Goal: Task Accomplishment & Management: Manage account settings

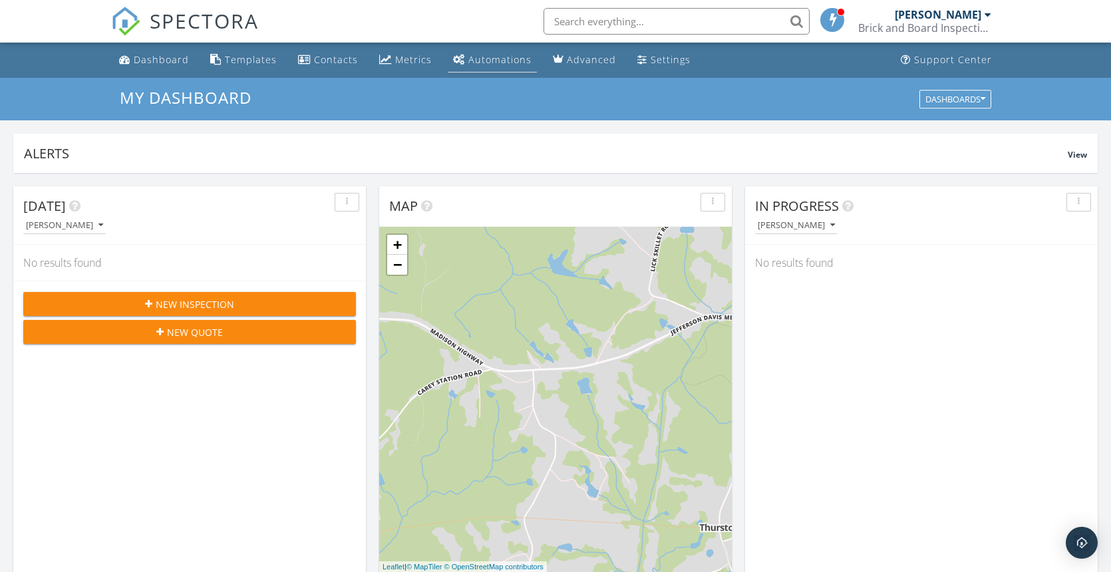
click at [506, 57] on div "Automations" at bounding box center [499, 59] width 63 height 13
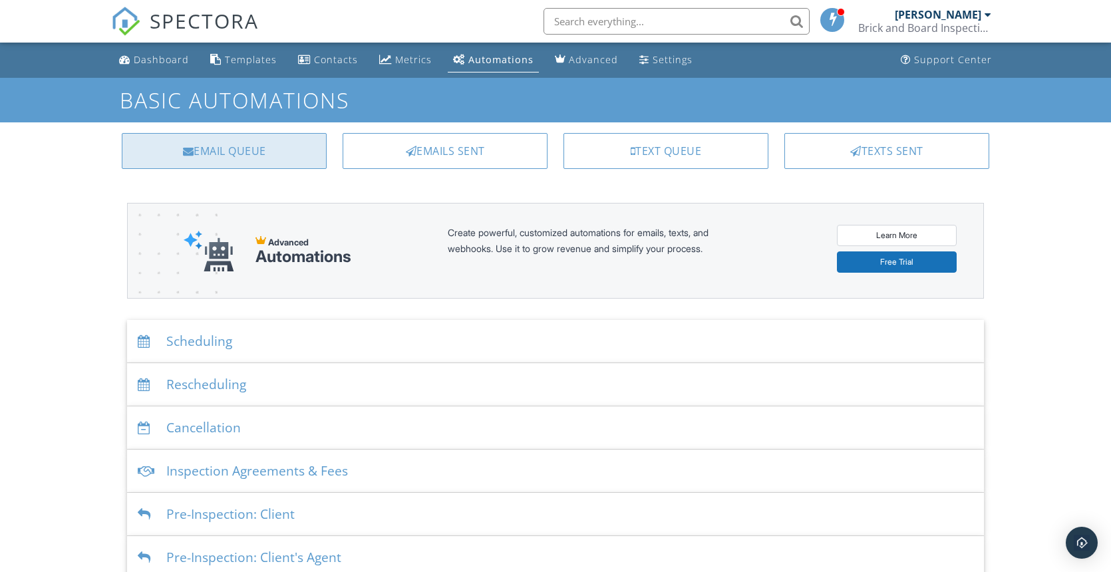
click at [305, 155] on div "Email Queue" at bounding box center [224, 151] width 205 height 36
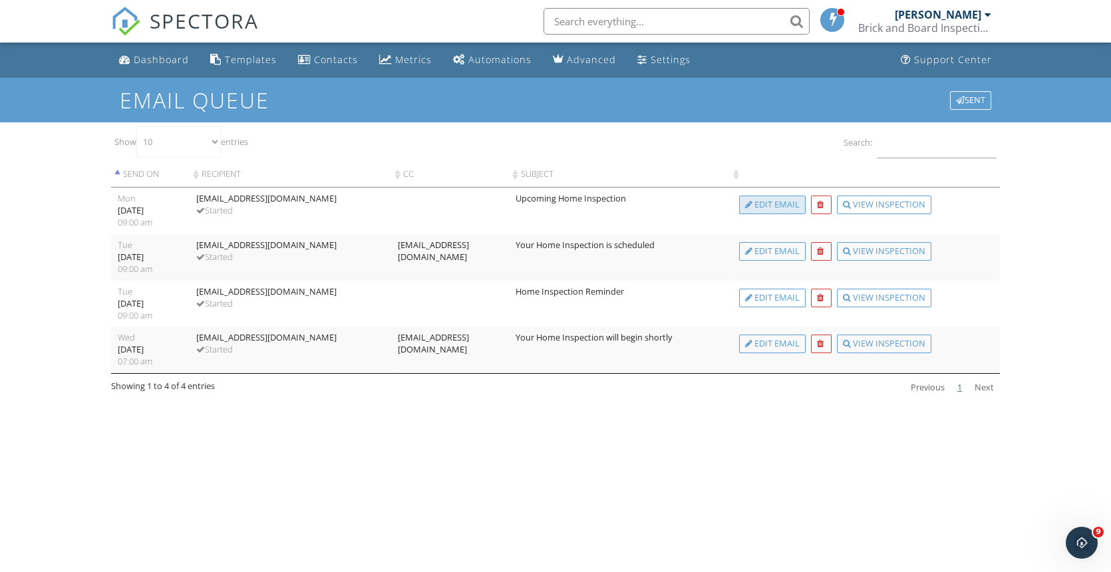
click at [769, 203] on div "Edit Email" at bounding box center [772, 205] width 67 height 19
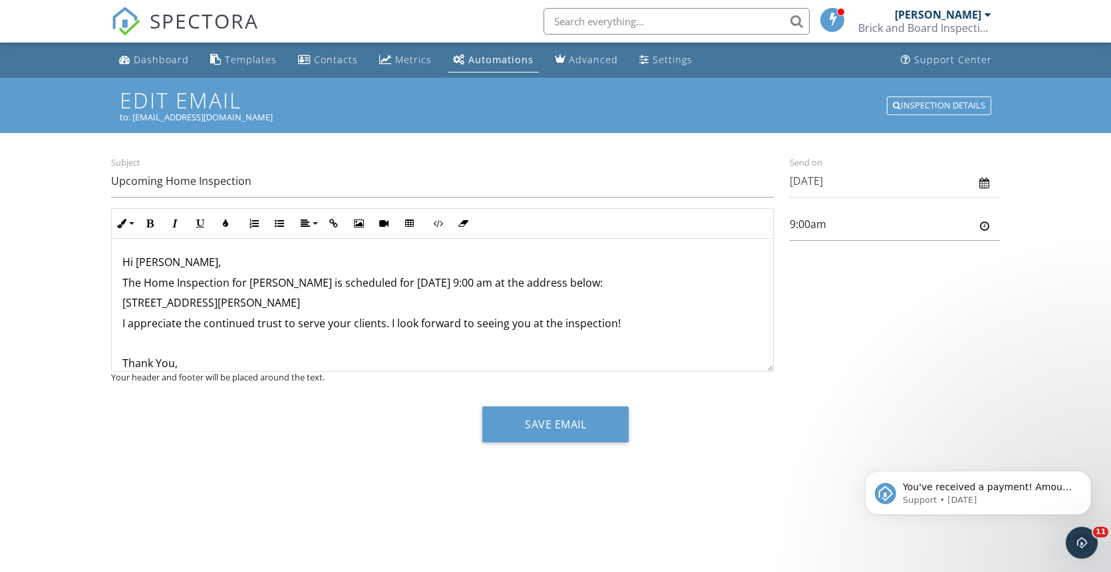
click at [477, 57] on div "Automations" at bounding box center [500, 59] width 65 height 13
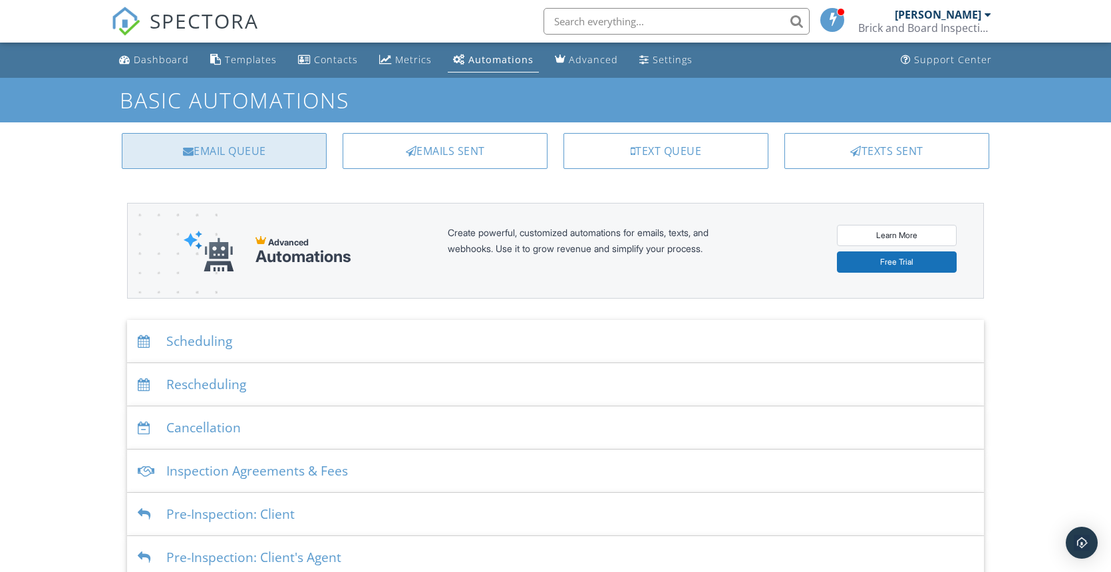
click at [259, 143] on div "Email Queue" at bounding box center [224, 151] width 205 height 36
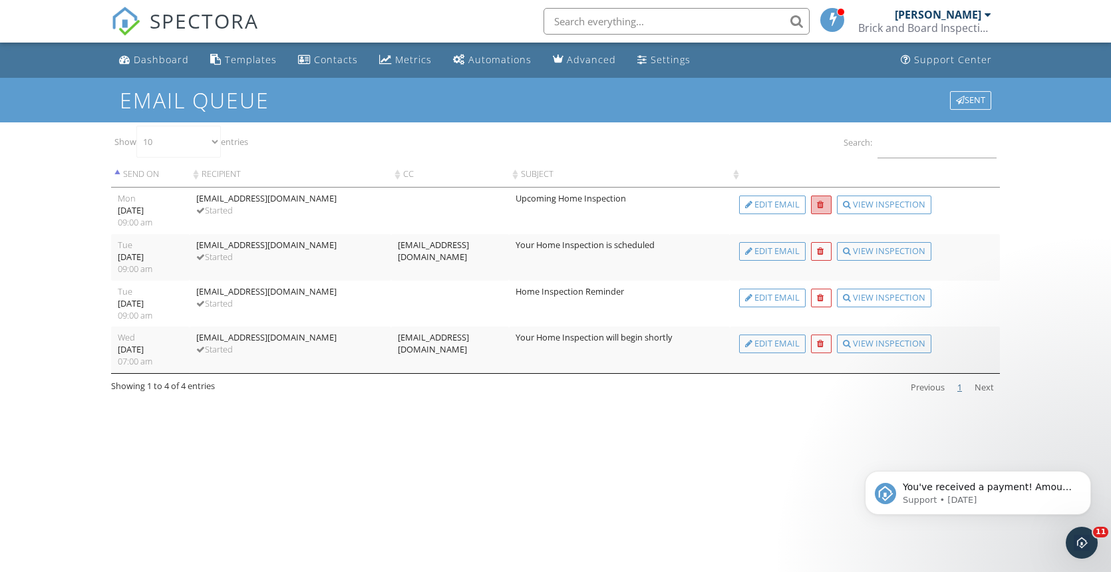
click at [820, 202] on div at bounding box center [820, 205] width 7 height 9
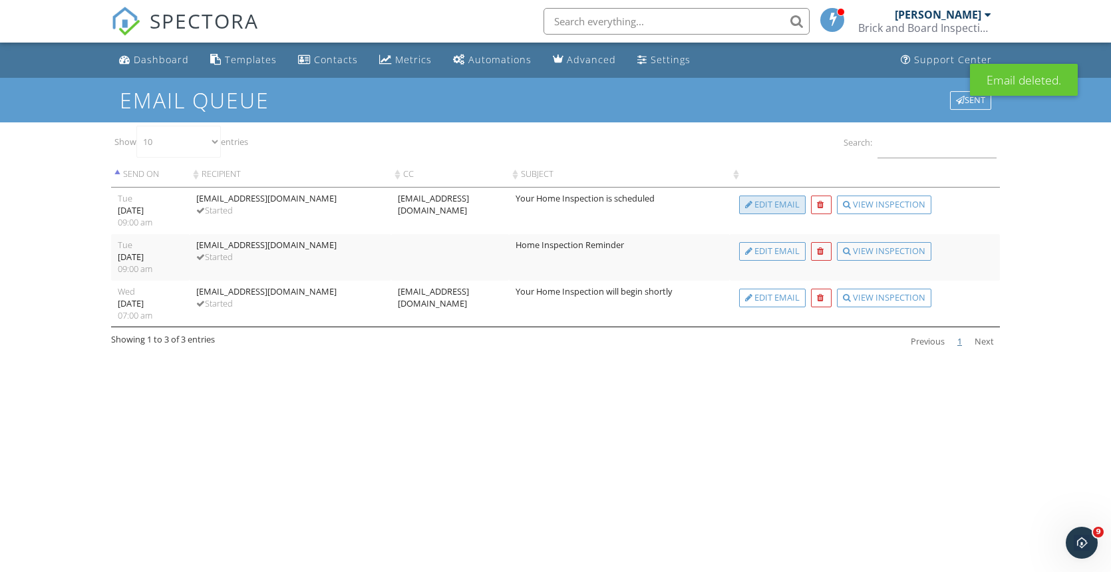
click at [764, 206] on div "Edit Email" at bounding box center [772, 205] width 67 height 19
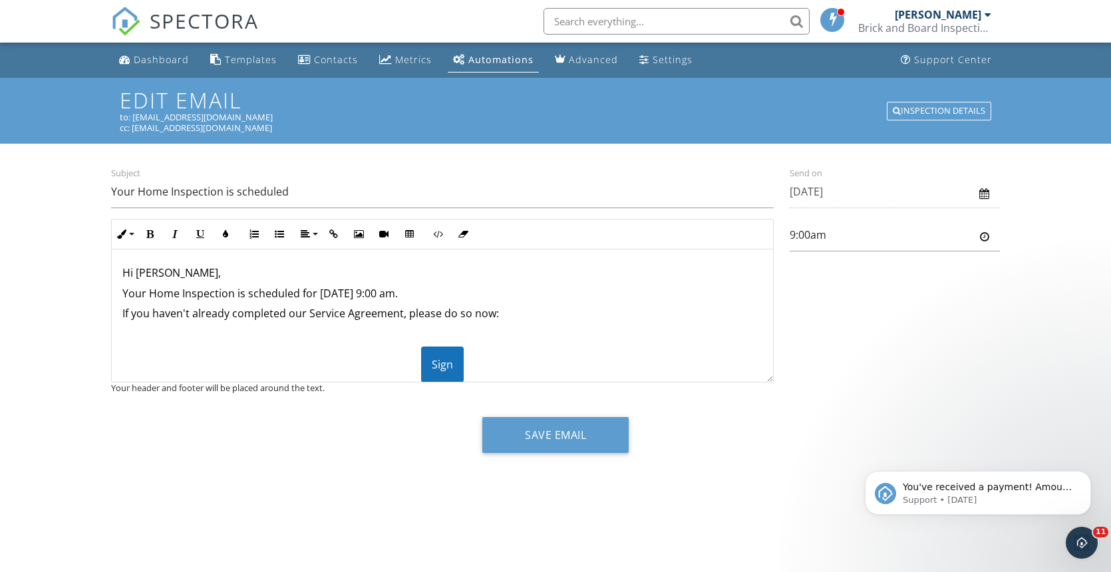
click at [517, 60] on div "Automations" at bounding box center [500, 59] width 65 height 13
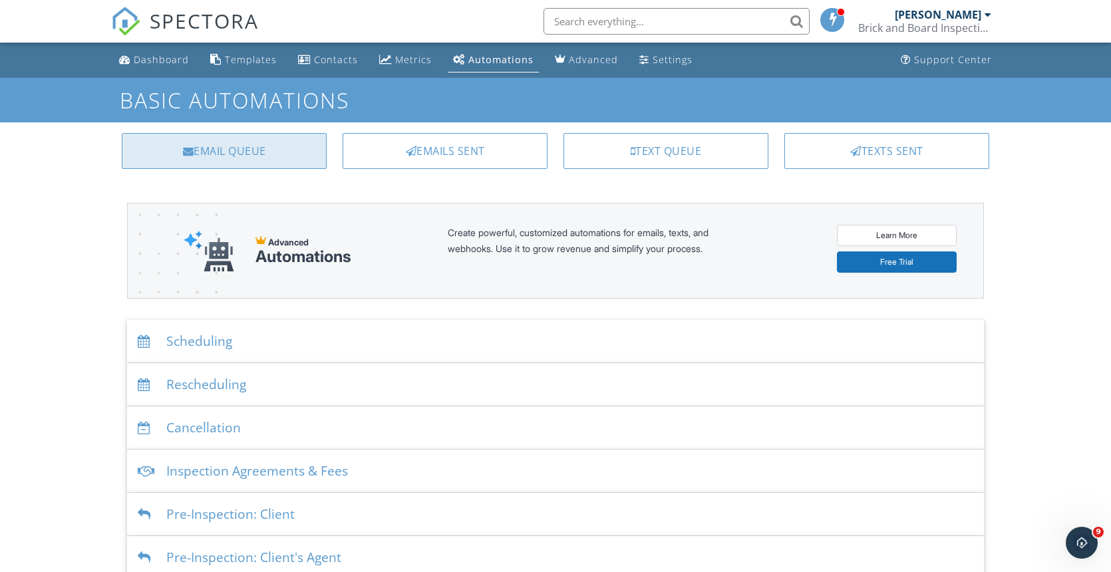
click at [281, 152] on div "Email Queue" at bounding box center [224, 151] width 205 height 36
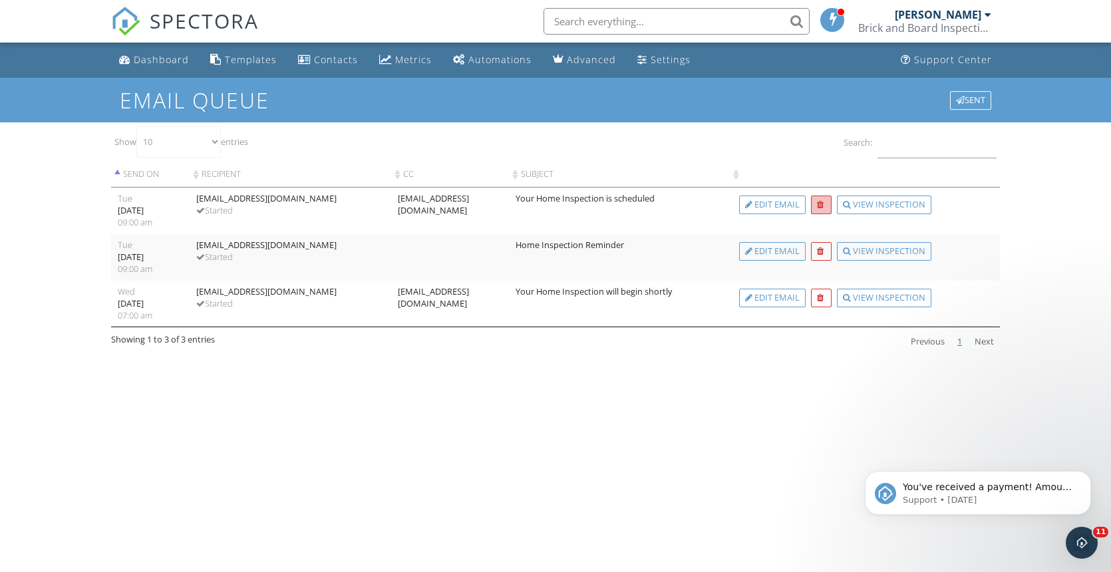
click at [821, 208] on div at bounding box center [820, 205] width 7 height 9
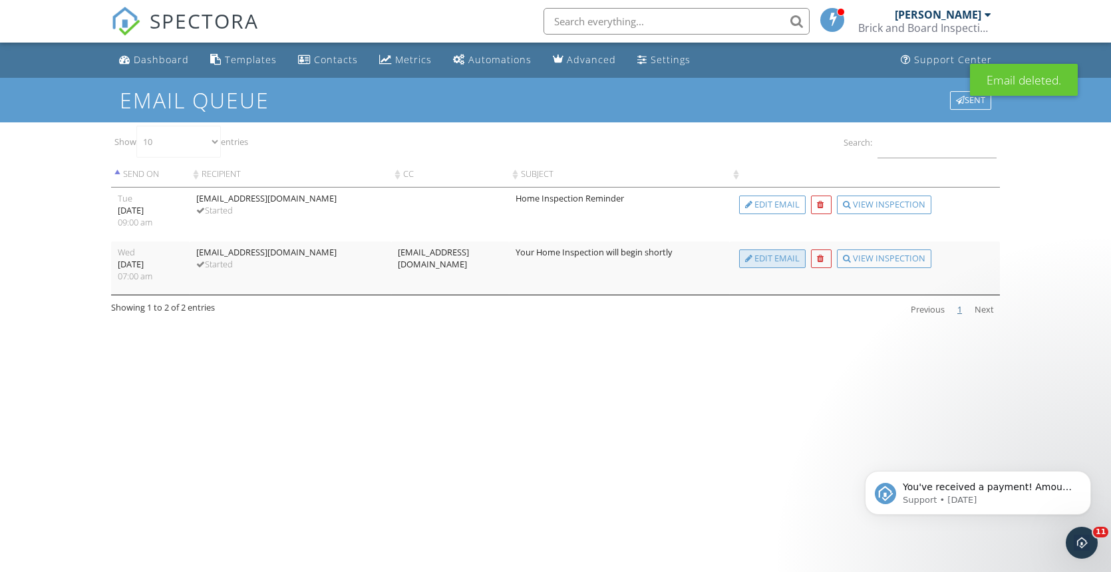
click at [764, 258] on div "Edit Email" at bounding box center [772, 258] width 67 height 19
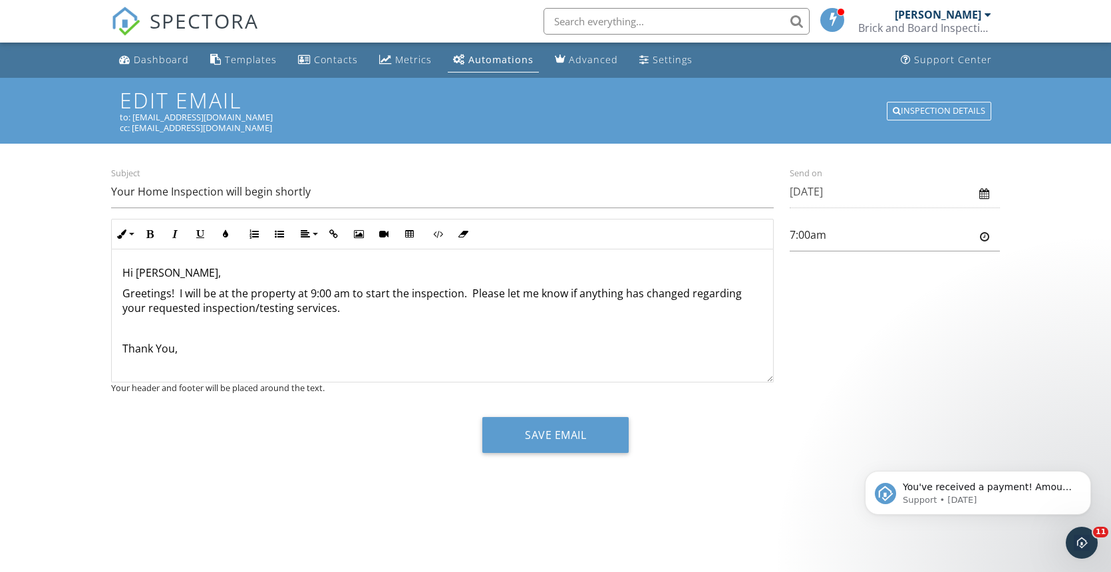
click at [138, 269] on p "Hi Rick," at bounding box center [442, 272] width 640 height 15
click at [332, 293] on p "Greetings! I will be at the property at 9:00 am to start the inspection. Please…" at bounding box center [442, 301] width 640 height 30
click at [348, 291] on p "Greetings! I will be at the property at 9:00am to start the inspection. Please …" at bounding box center [442, 301] width 640 height 30
click at [497, 287] on p "Greetings! I will be at the property at 9:00am today to start the inspection. P…" at bounding box center [442, 301] width 640 height 30
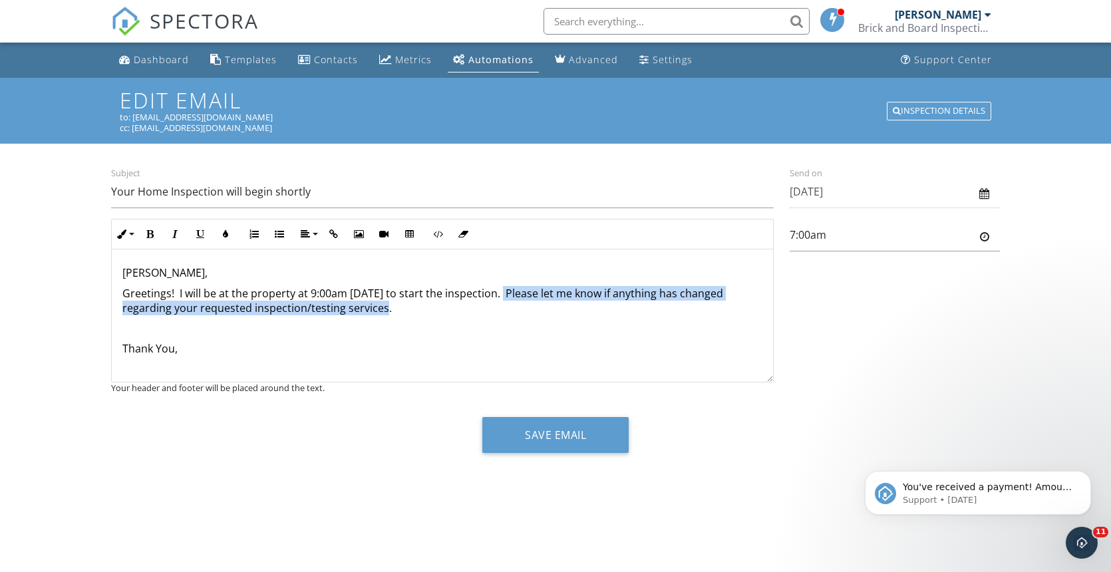
drag, startPoint x: 397, startPoint y: 309, endPoint x: 498, endPoint y: 294, distance: 101.5
click at [498, 294] on p "Greetings! I will be at the property at 9:00am today to start the inspection. P…" at bounding box center [442, 301] width 640 height 30
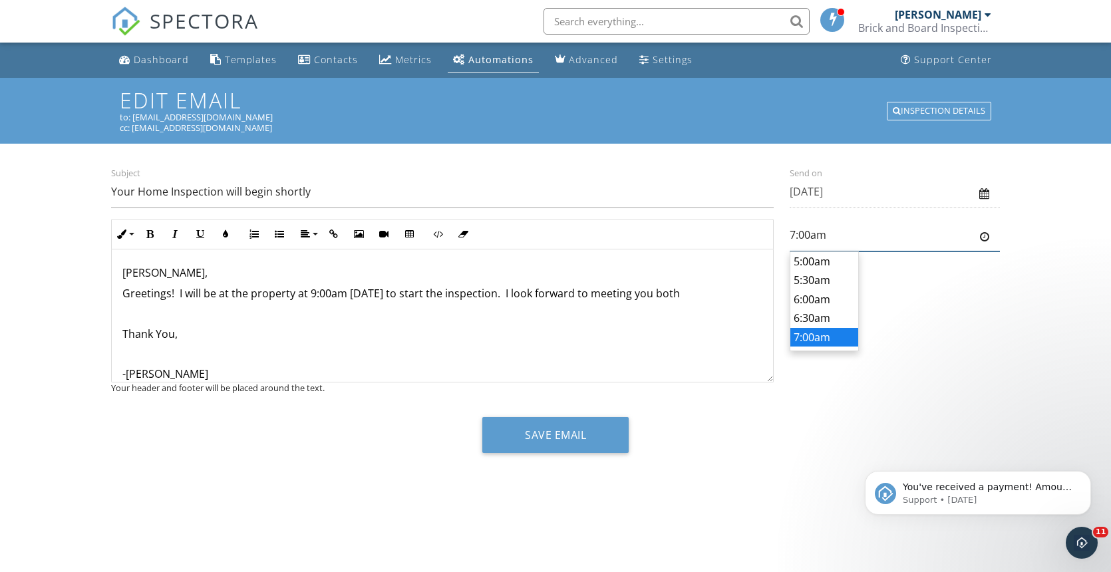
scroll to position [56, 0]
type input "8:00am"
click at [809, 318] on body "SPECTORA Gregory Gosnell Brick and Board Inspections Role: Inspector Dashboard …" at bounding box center [555, 281] width 1111 height 562
click at [169, 292] on p "Greetings! I will be at the property at 9:00am today to start the inspection. I…" at bounding box center [442, 293] width 640 height 15
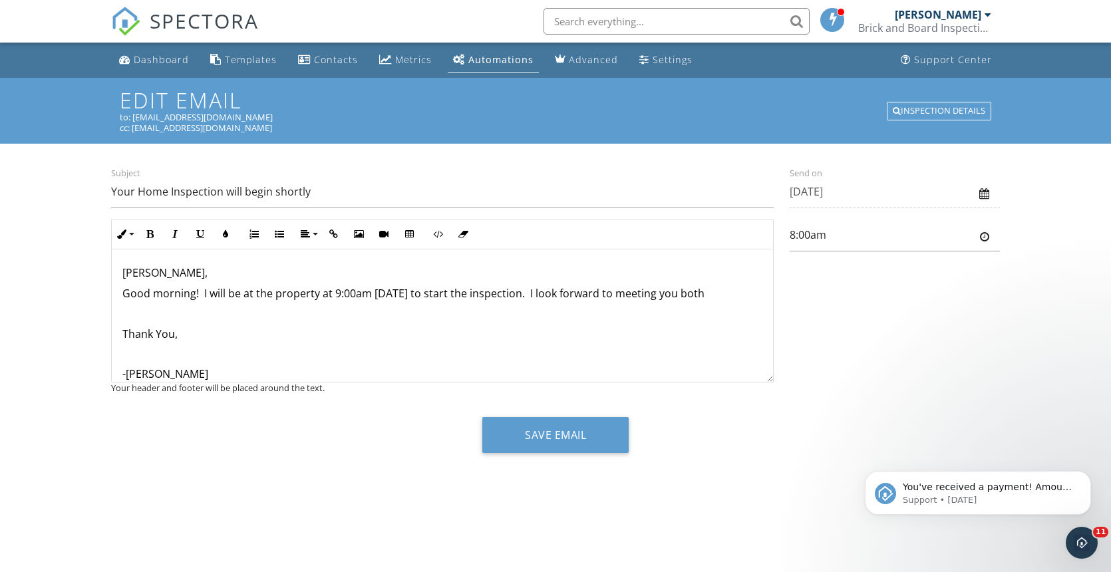
click at [704, 292] on p "Good morning! I will be at the property at 9:00am today to start the inspection…" at bounding box center [442, 293] width 640 height 15
click at [174, 334] on p "Thank You," at bounding box center [442, 334] width 640 height 15
click at [180, 353] on p at bounding box center [442, 354] width 640 height 15
click at [162, 271] on p "Rick," at bounding box center [442, 272] width 640 height 15
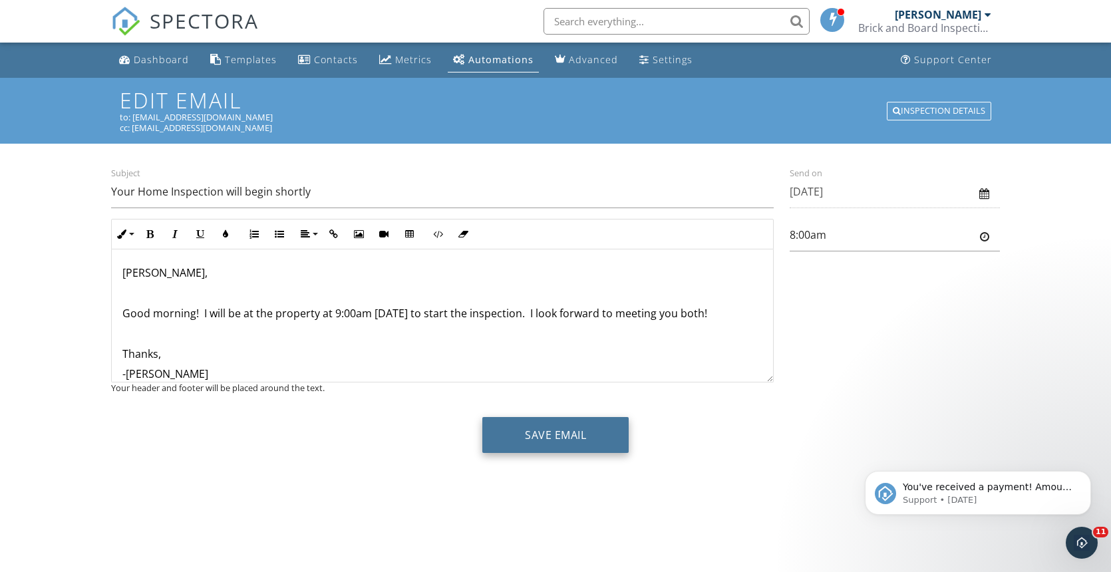
click at [587, 431] on button "Save Email" at bounding box center [555, 435] width 146 height 36
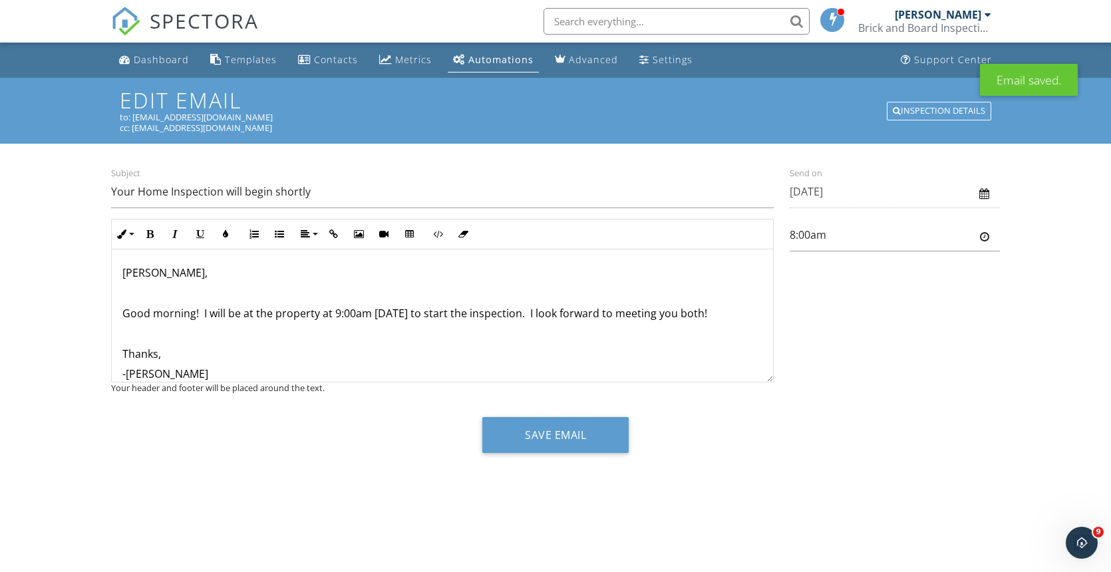
click at [474, 60] on div "Automations" at bounding box center [500, 59] width 65 height 13
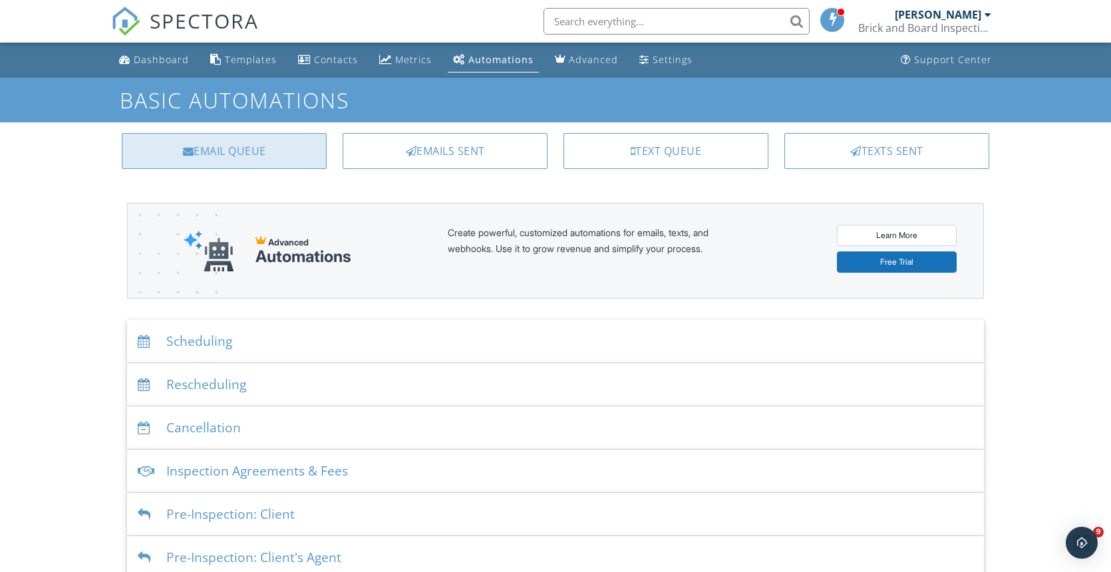
click at [277, 154] on div "Email Queue" at bounding box center [224, 151] width 205 height 36
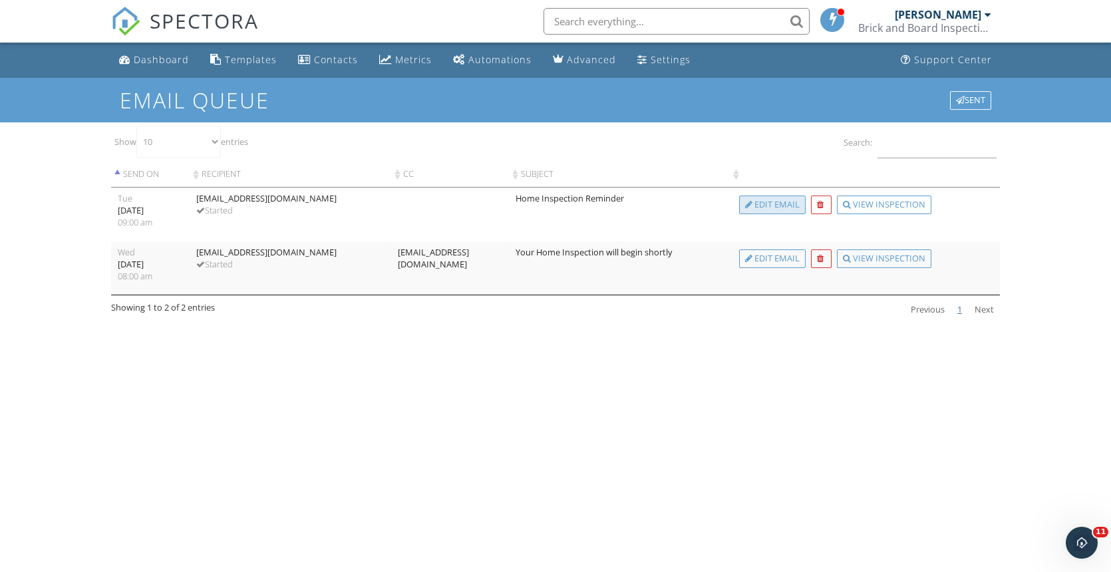
click at [766, 203] on div "Edit Email" at bounding box center [772, 205] width 67 height 19
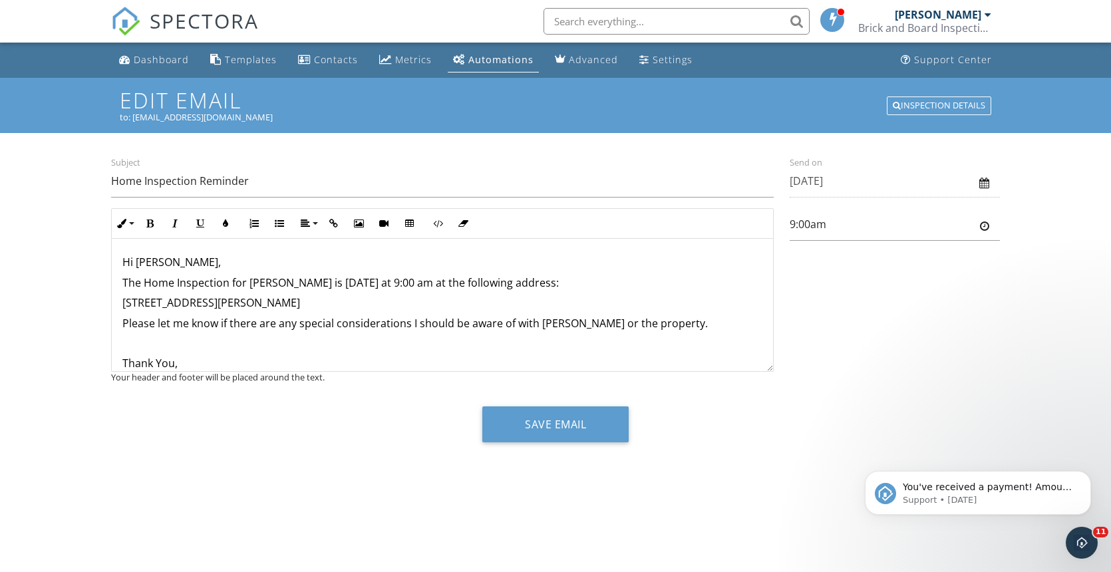
click at [269, 284] on p "The Home Inspection for Rick is tomorrow at 9:00 am at the following address:" at bounding box center [442, 282] width 640 height 15
click at [431, 281] on p "The Home Inspection for the Cavenaughs is tomorrow at 9:00 am at the following …" at bounding box center [442, 282] width 640 height 15
click at [121, 301] on div "Hi Scott, The Home Inspection for the Cavenaughs is tomorrow at 9:00am at the f…" at bounding box center [442, 400] width 661 height 322
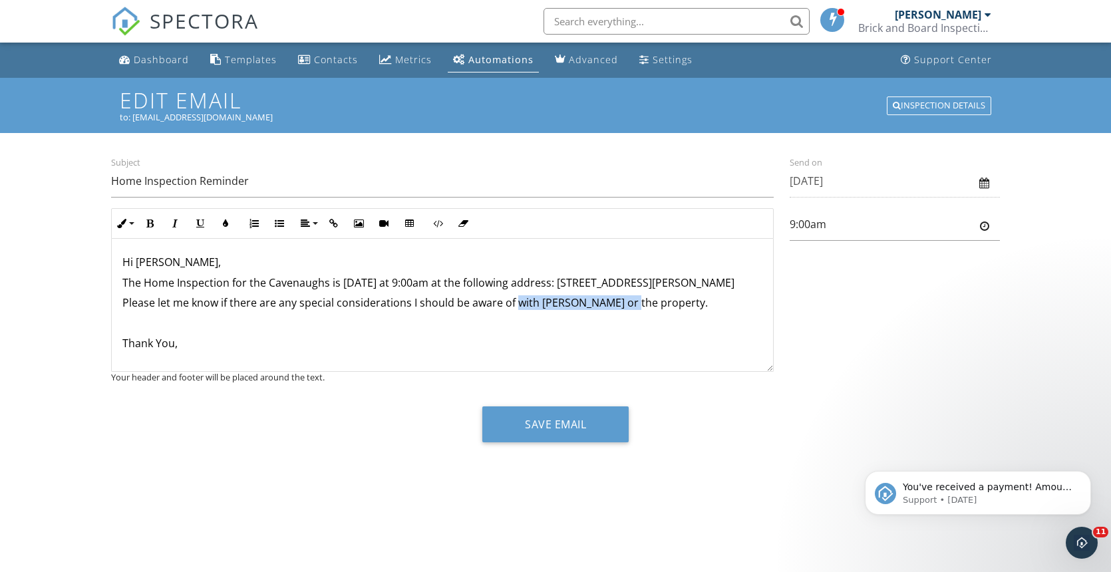
drag, startPoint x: 631, startPoint y: 315, endPoint x: 513, endPoint y: 310, distance: 117.2
click at [513, 310] on p "Please let me know if there are any special considerations I should be aware of…" at bounding box center [442, 302] width 640 height 15
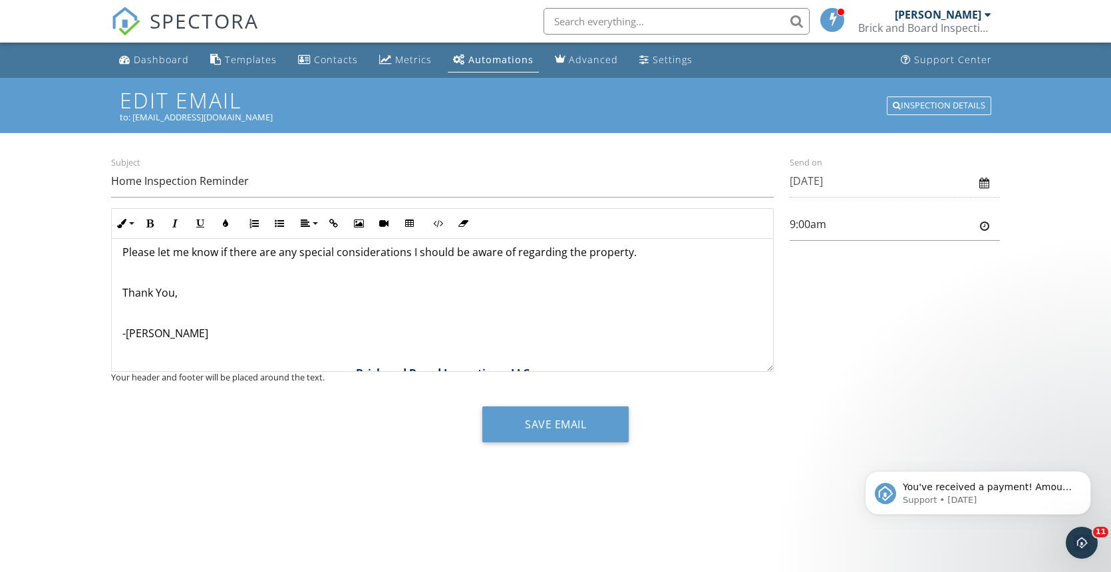
scroll to position [49, 0]
click at [239, 322] on p at bounding box center [442, 314] width 640 height 15
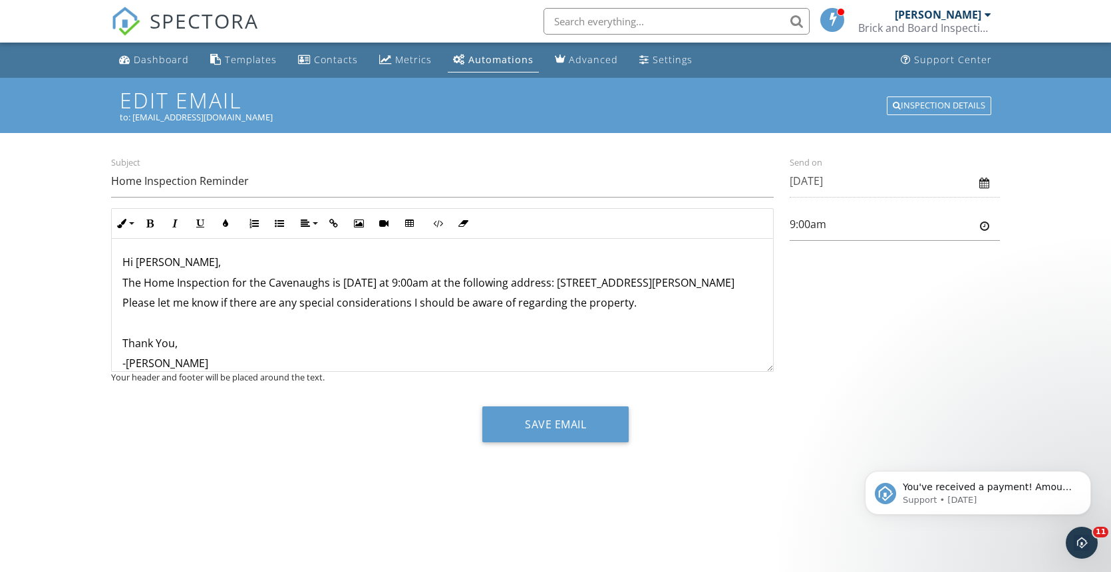
scroll to position [0, 0]
click at [123, 310] on p "Please let me know if there are any special considerations I should be aware of…" at bounding box center [442, 302] width 640 height 15
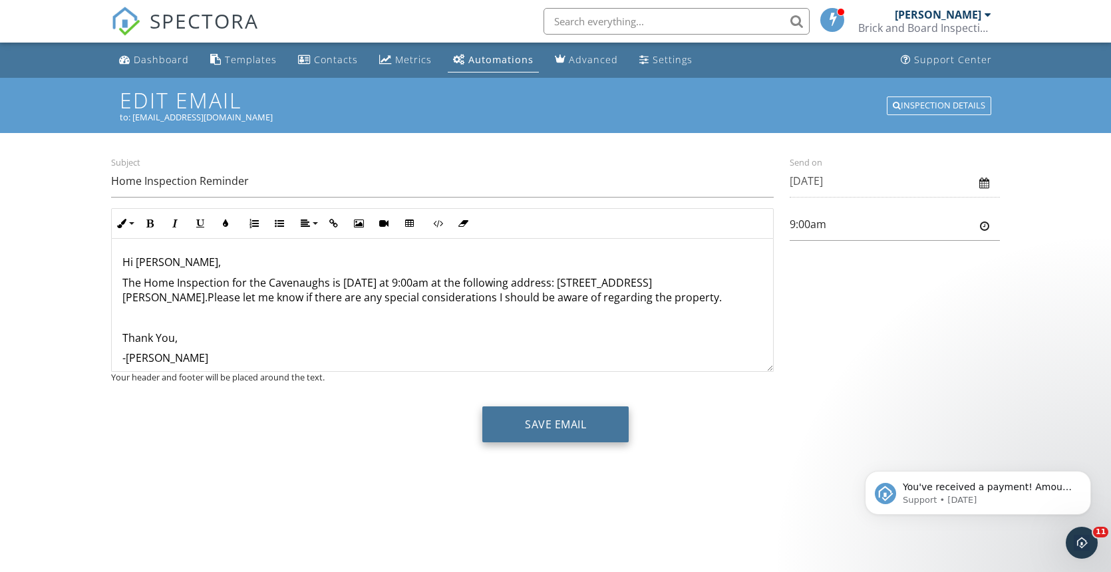
click at [577, 430] on button "Save Email" at bounding box center [555, 424] width 146 height 36
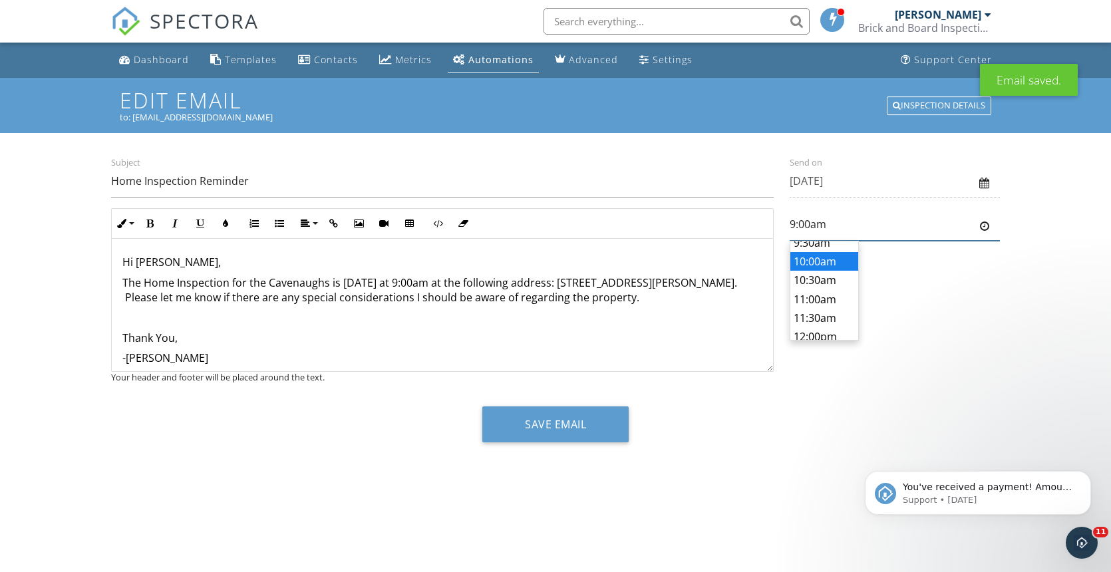
scroll to position [182, 0]
type input "11:00am"
click at [813, 289] on body "SPECTORA [PERSON_NAME] Brick and Board Inspections Role: Inspector Dashboard Ne…" at bounding box center [555, 281] width 1111 height 562
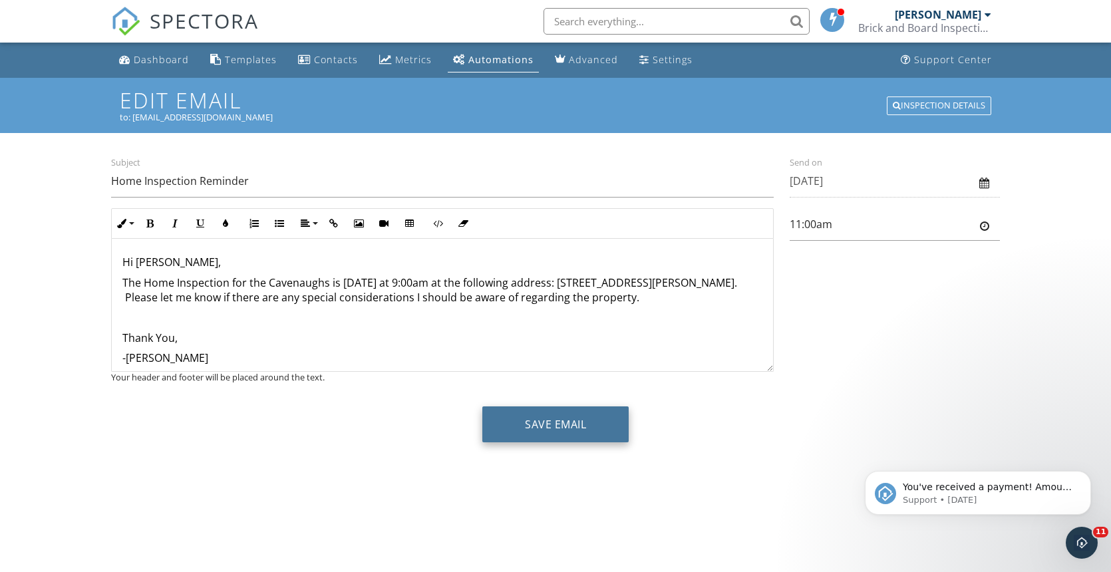
click at [584, 417] on button "Save Email" at bounding box center [555, 424] width 146 height 36
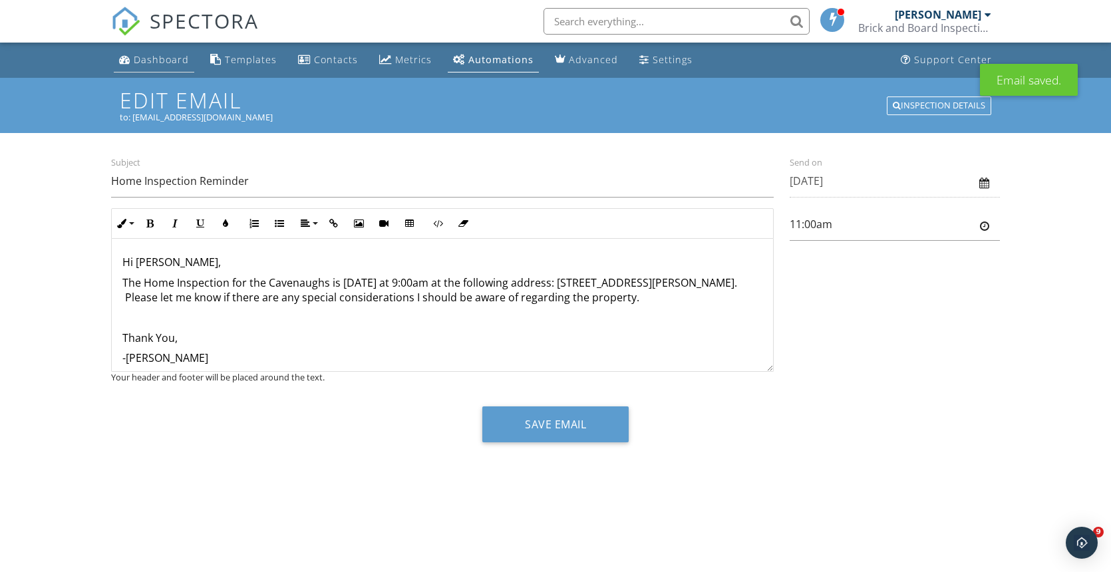
click at [169, 59] on div "Dashboard" at bounding box center [161, 59] width 55 height 13
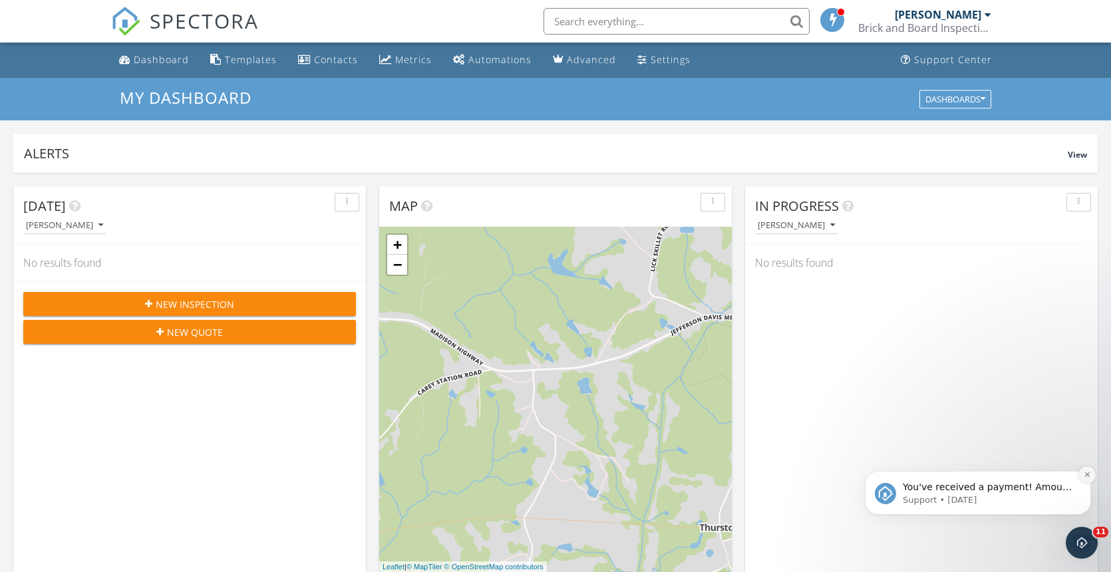
click at [1087, 473] on icon "Dismiss notification" at bounding box center [1086, 474] width 7 height 7
